Goal: Task Accomplishment & Management: Complete application form

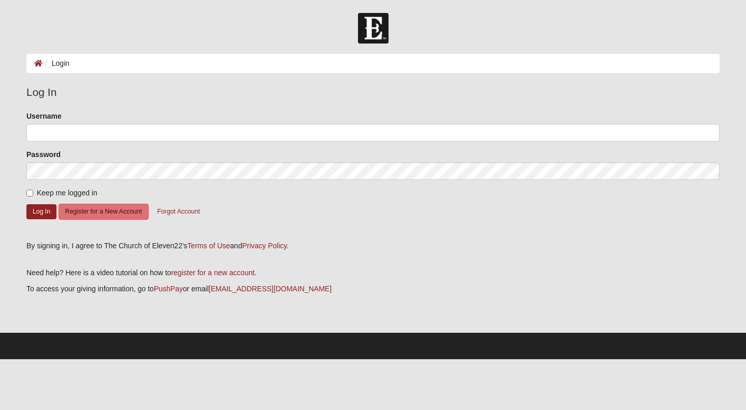
click at [69, 62] on li "Login" at bounding box center [55, 63] width 27 height 11
click at [37, 219] on button "Log In" at bounding box center [41, 211] width 30 height 15
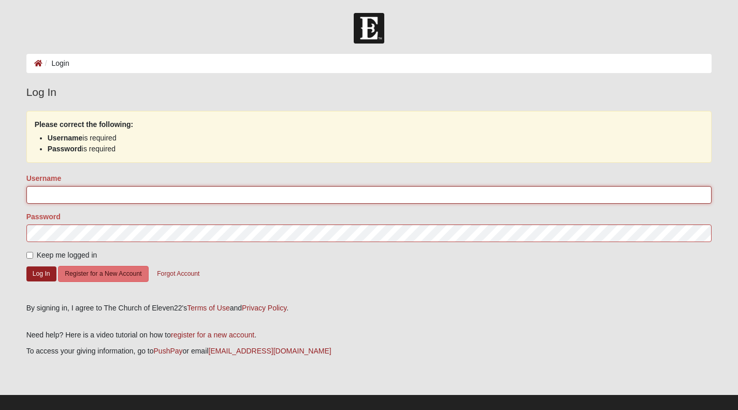
click at [50, 199] on input "Username" at bounding box center [369, 195] width 686 height 18
type input "LaPorta"
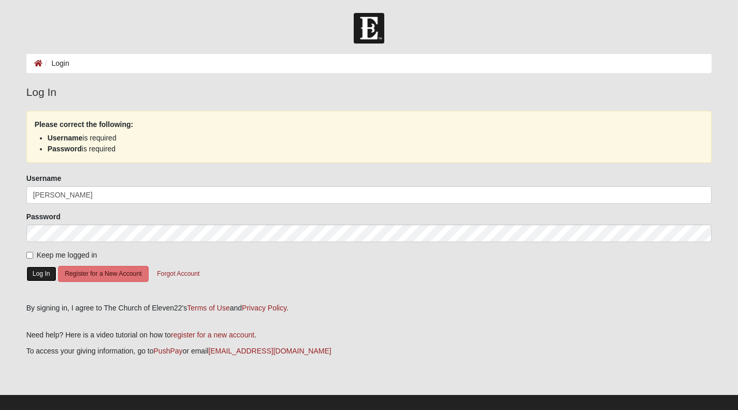
click at [55, 281] on button "Log In" at bounding box center [41, 273] width 30 height 15
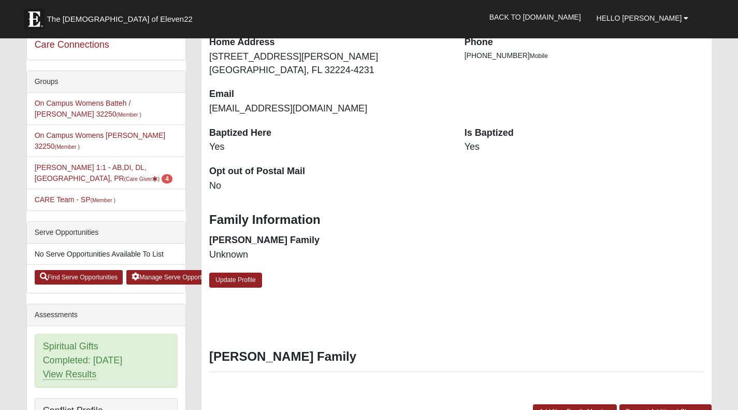
scroll to position [213, 0]
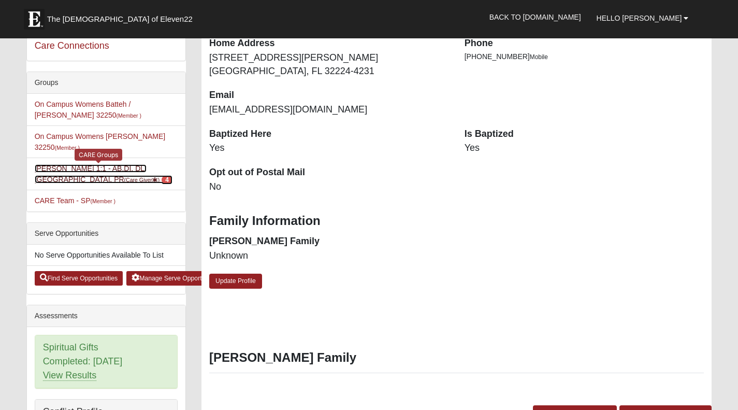
click at [103, 183] on link "[PERSON_NAME] 1:1 - AB,DI, DL, MA, PR (Care Giver ) 4" at bounding box center [104, 173] width 138 height 19
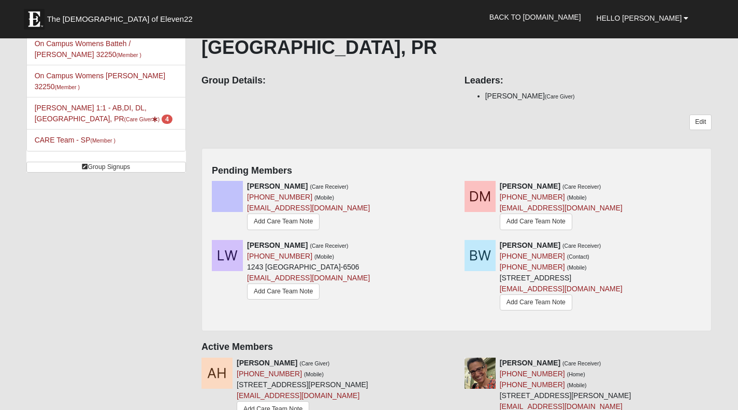
scroll to position [87, 0]
click at [552, 229] on link "Add Care Team Note" at bounding box center [536, 221] width 72 height 16
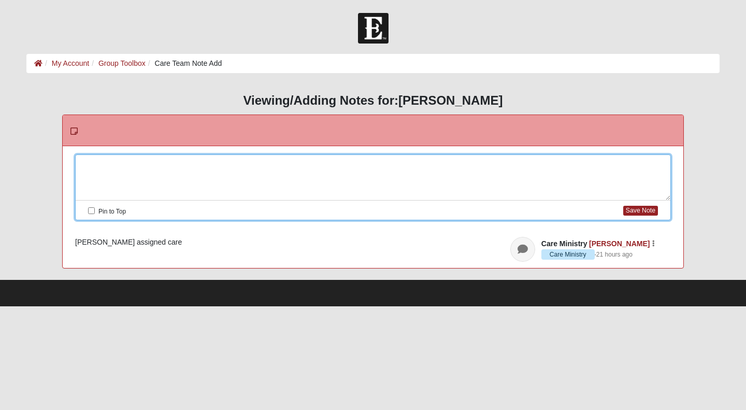
click at [106, 161] on div at bounding box center [373, 178] width 594 height 46
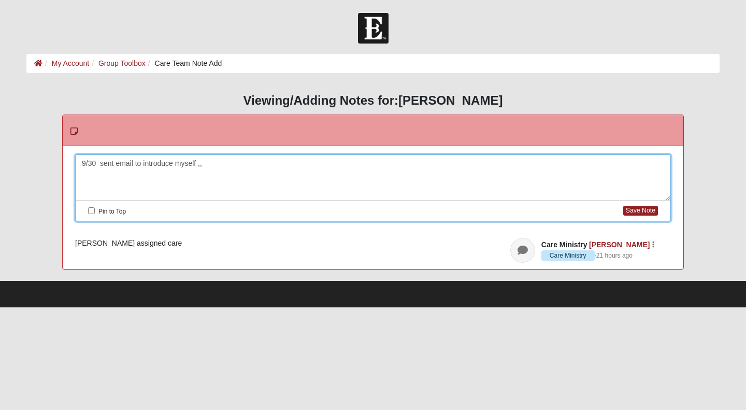
click at [131, 166] on div "9/30 sent email to introduce myself ,," at bounding box center [373, 178] width 594 height 46
click at [211, 164] on div "9/30 sent textl to introduce myself ,," at bounding box center [373, 178] width 594 height 46
click at [660, 244] on header "Care Ministry April Terrell Care Ministry · 21 hours ago Watch" at bounding box center [590, 250] width 161 height 25
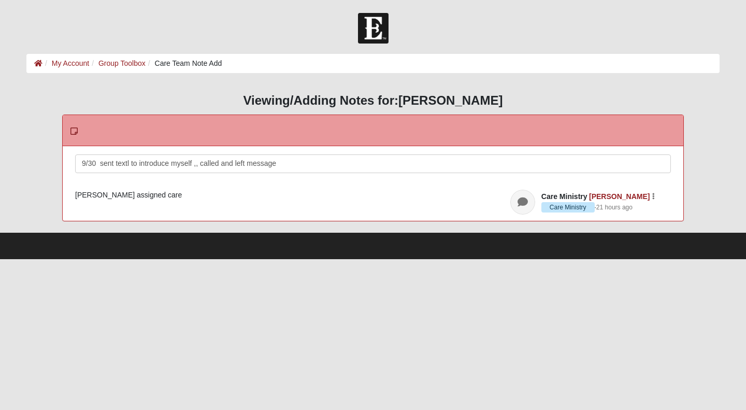
click at [508, 169] on div "9/30 sent textl to introduce myself ,, called and left message" at bounding box center [373, 178] width 594 height 46
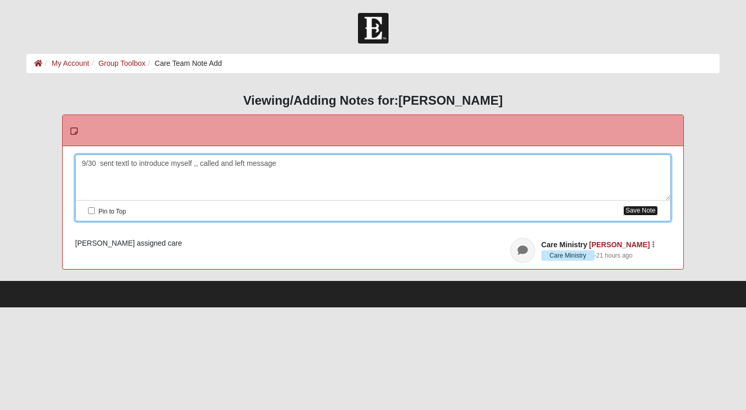
click at [631, 213] on button "Save Note" at bounding box center [640, 211] width 35 height 10
